Goal: Information Seeking & Learning: Learn about a topic

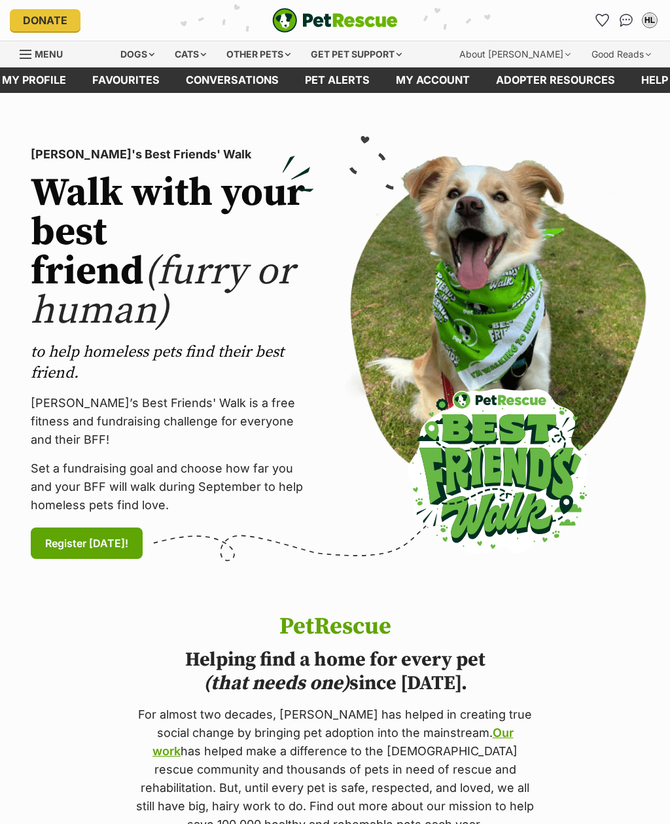
click at [136, 60] on div "Dogs" at bounding box center [137, 54] width 52 height 26
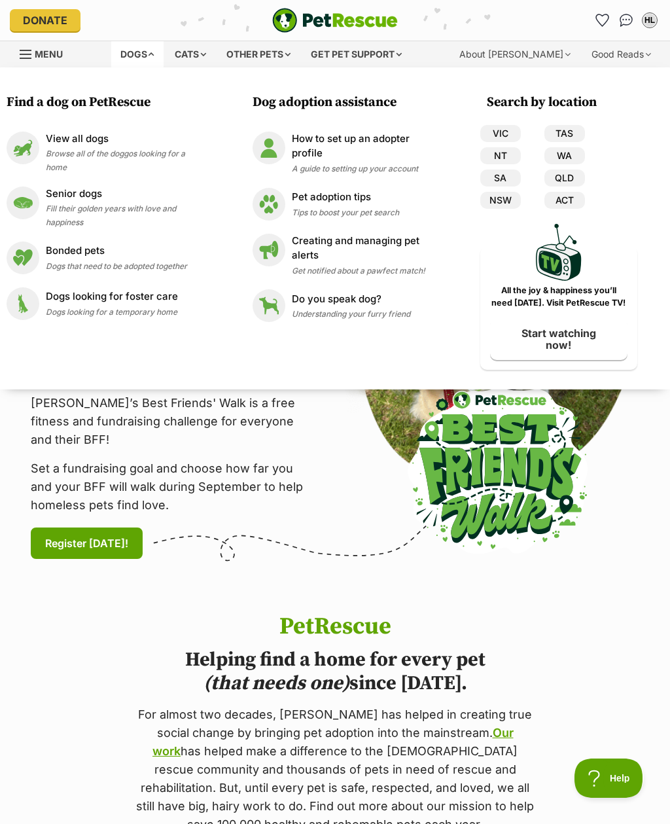
click at [66, 141] on p "View all dogs" at bounding box center [126, 139] width 161 height 15
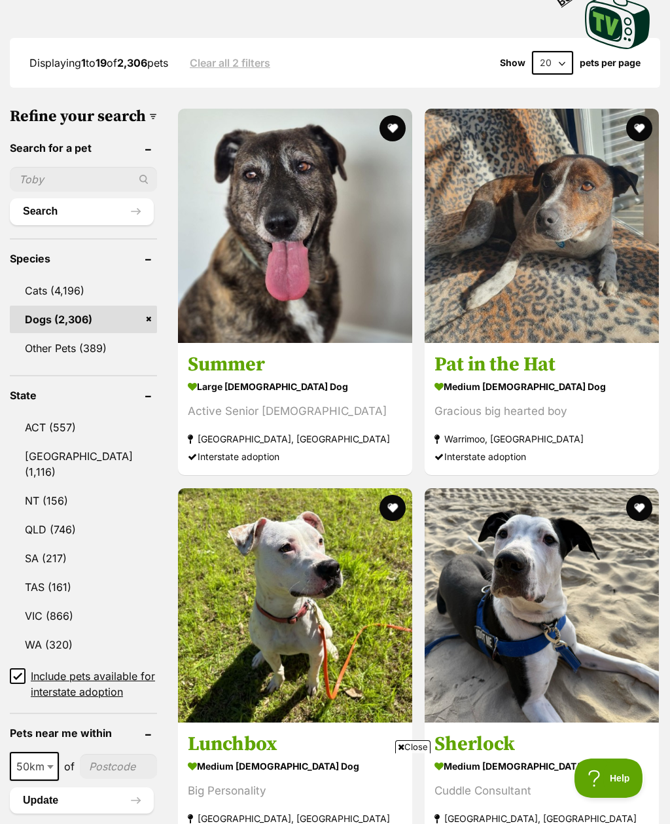
scroll to position [455, 0]
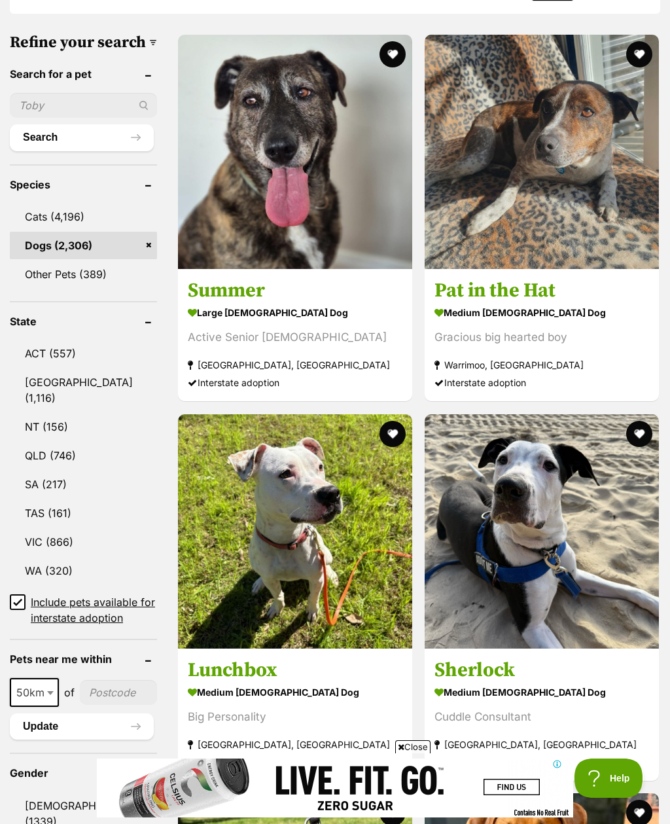
click at [41, 559] on link "WA (320)" at bounding box center [83, 570] width 147 height 27
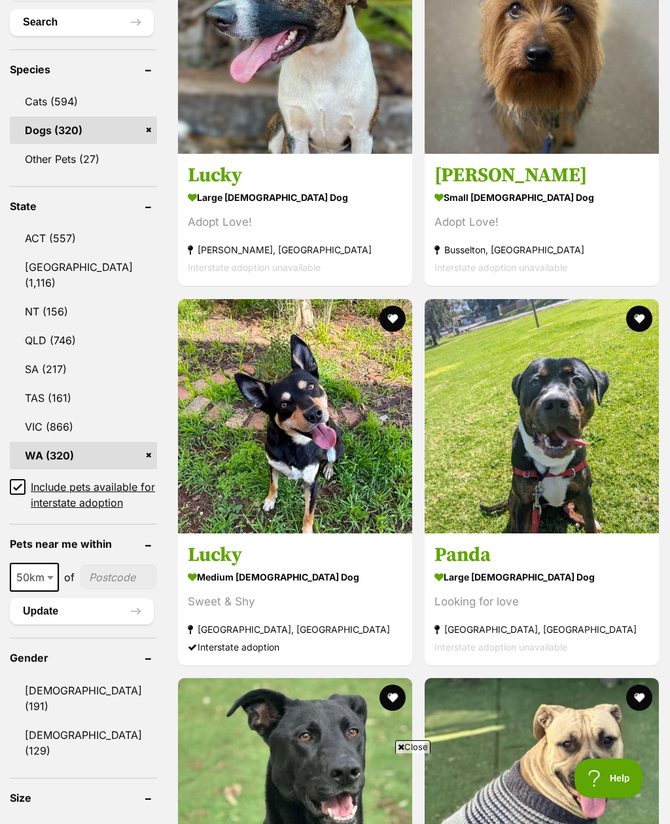
click at [13, 479] on input "Include pets available for interstate adoption" at bounding box center [18, 487] width 16 height 16
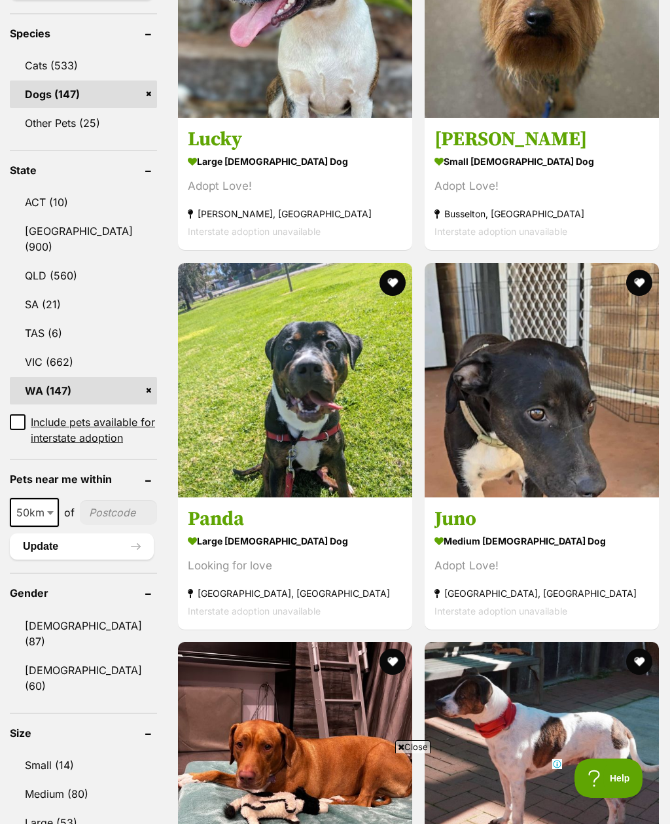
click at [44, 679] on link "Female (60)" at bounding box center [83, 677] width 147 height 43
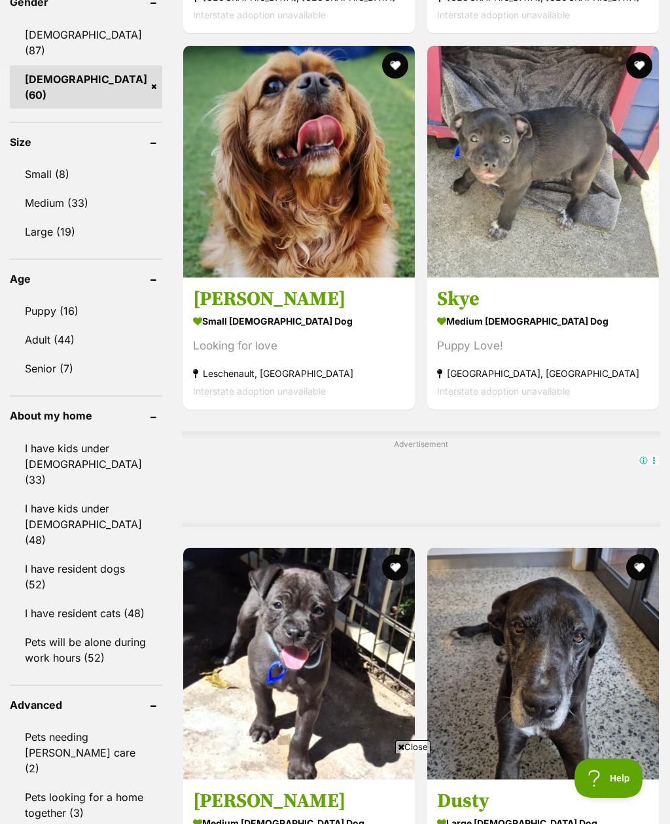
scroll to position [1144, 0]
